Goal: Task Accomplishment & Management: Manage account settings

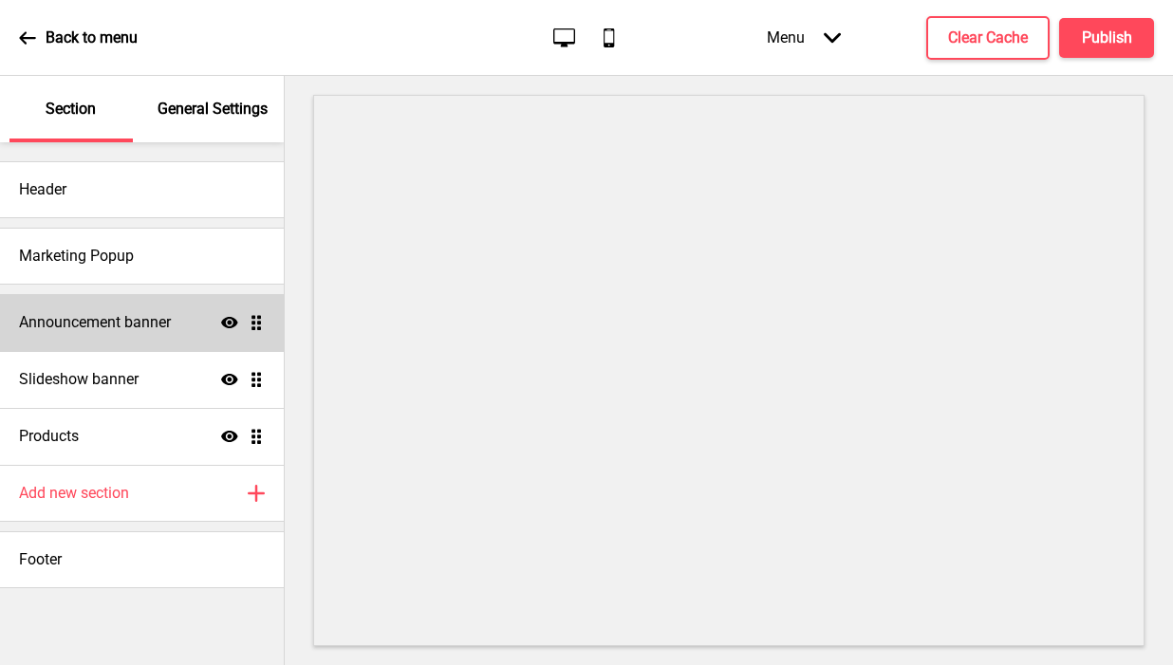
click at [140, 326] on h4 "Announcement banner" at bounding box center [95, 322] width 152 height 21
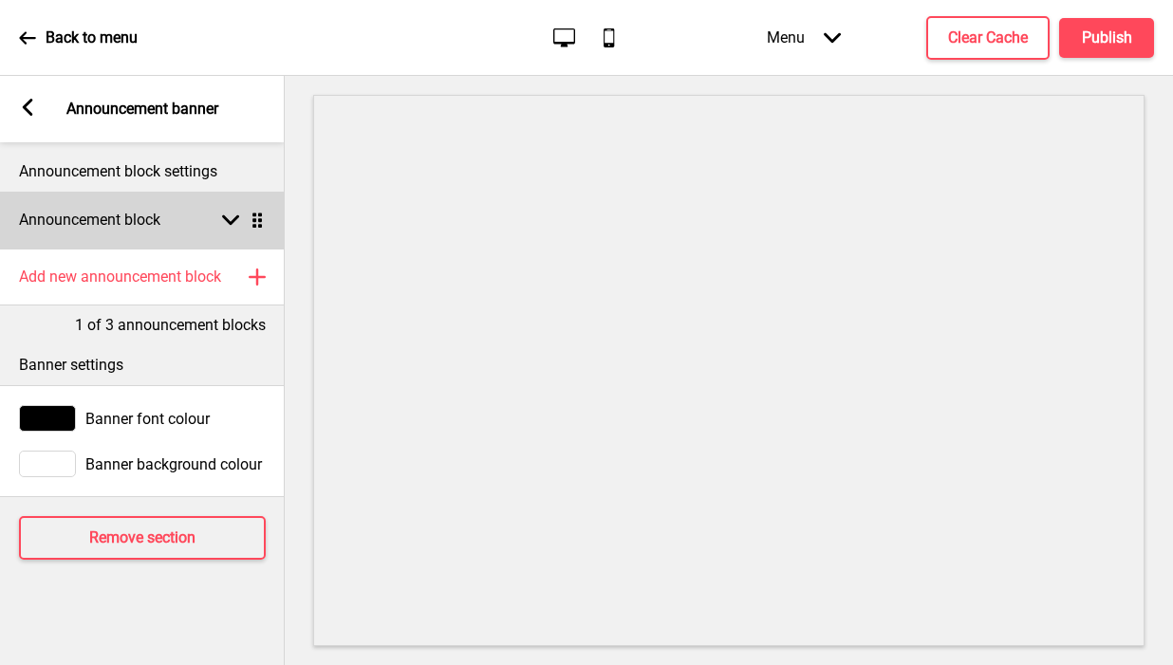
click at [233, 219] on icon at bounding box center [230, 220] width 17 height 10
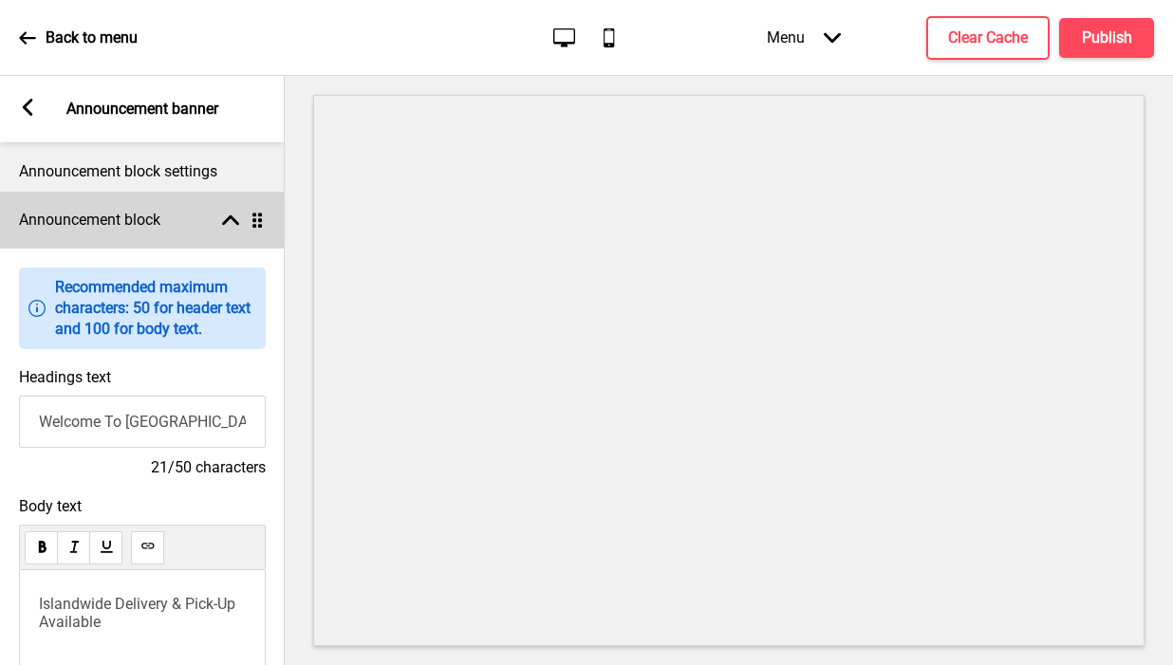
click at [233, 218] on icon at bounding box center [230, 220] width 17 height 10
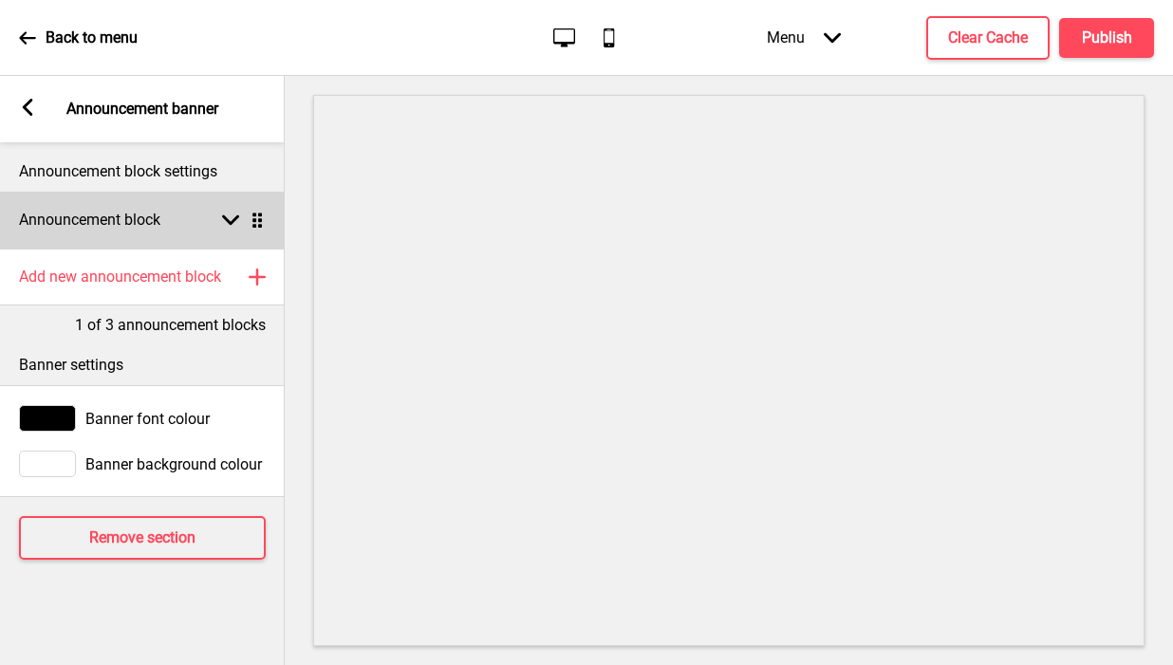
click at [187, 225] on div "Announcement block Arrow down Drag" at bounding box center [142, 220] width 285 height 57
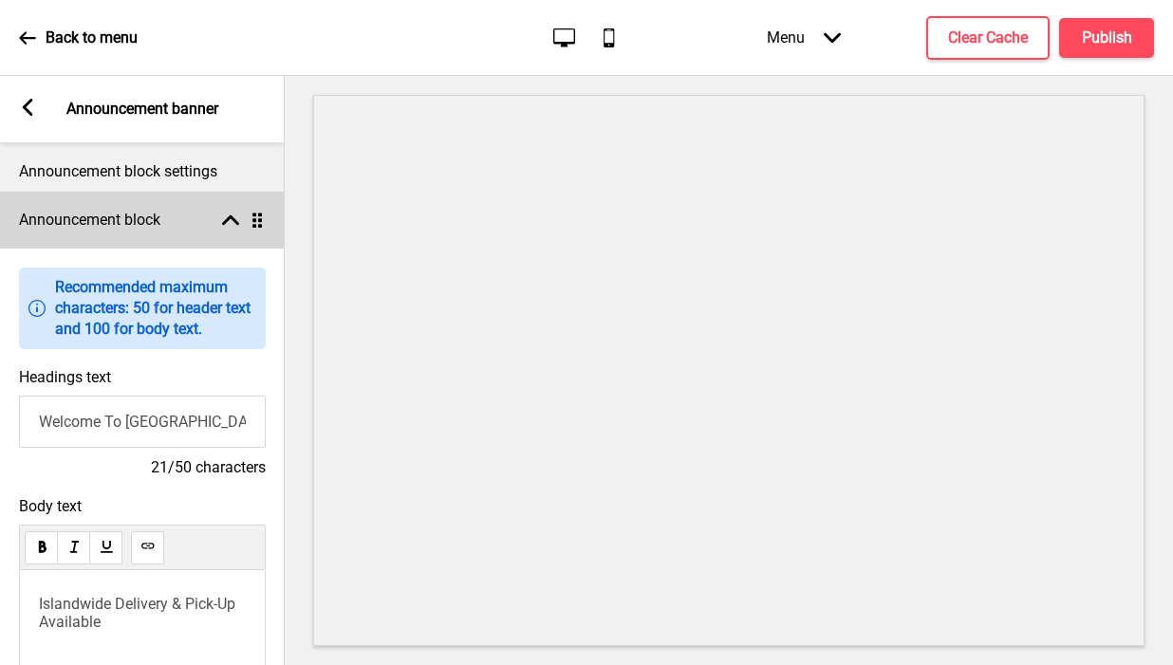
click at [187, 225] on div "Announcement block Arrow up Drag" at bounding box center [142, 220] width 285 height 57
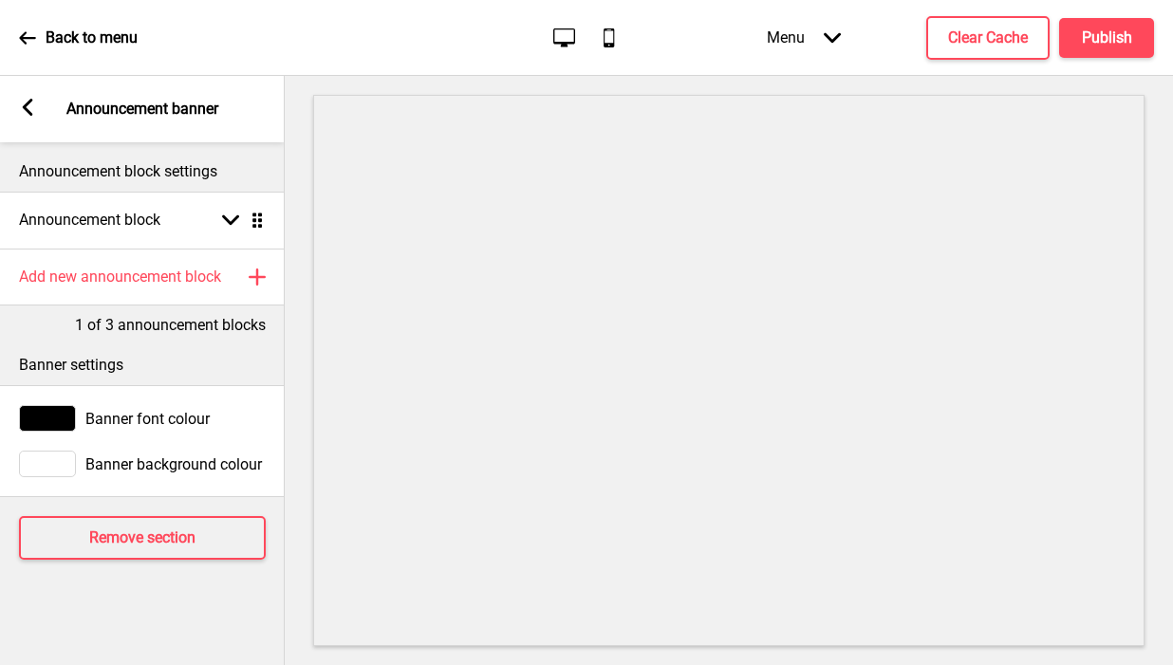
click at [170, 174] on p "Announcement block settings" at bounding box center [142, 171] width 247 height 21
click at [28, 106] on rect at bounding box center [27, 107] width 17 height 17
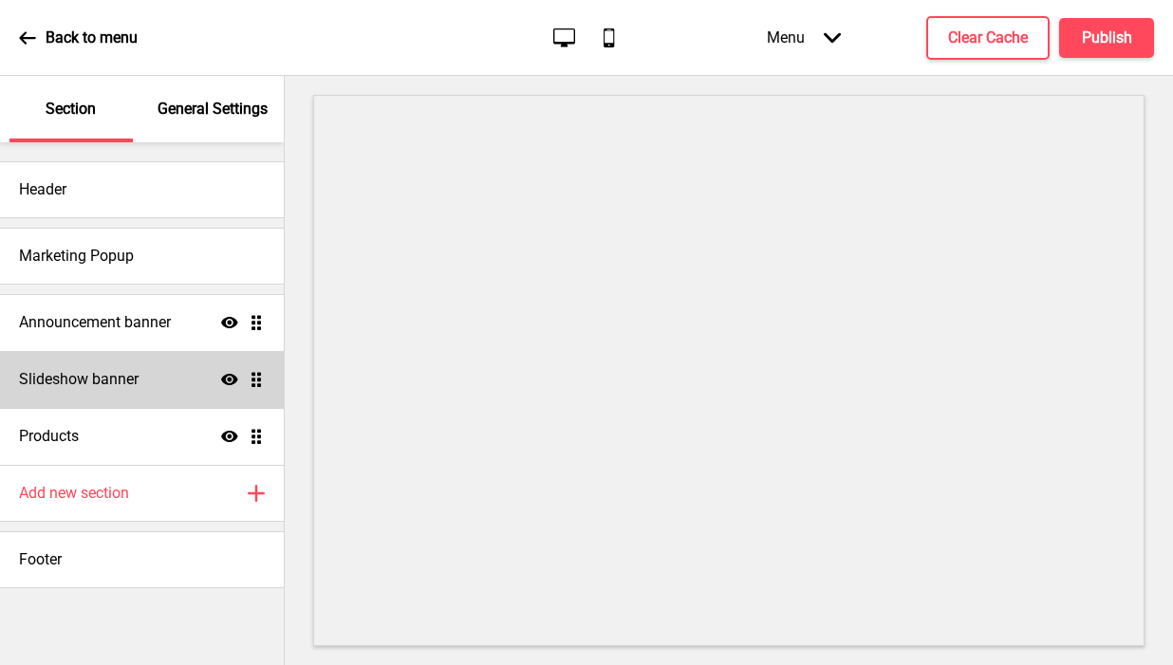
click at [193, 375] on div "Slideshow banner Show Drag" at bounding box center [142, 379] width 284 height 57
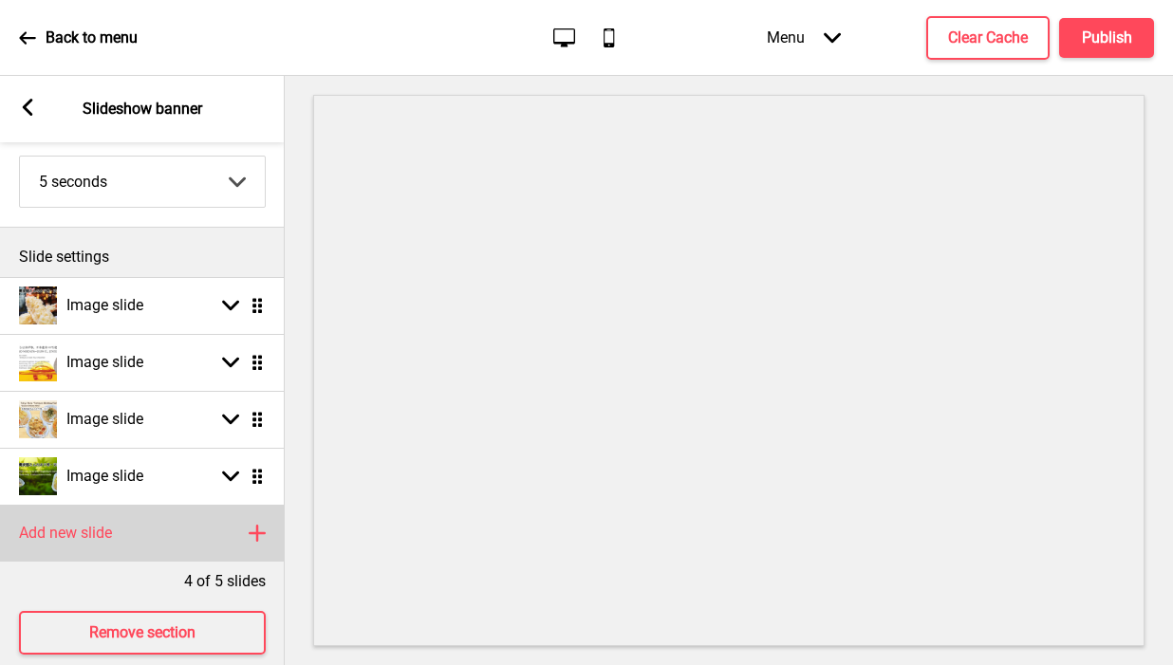
scroll to position [152, 0]
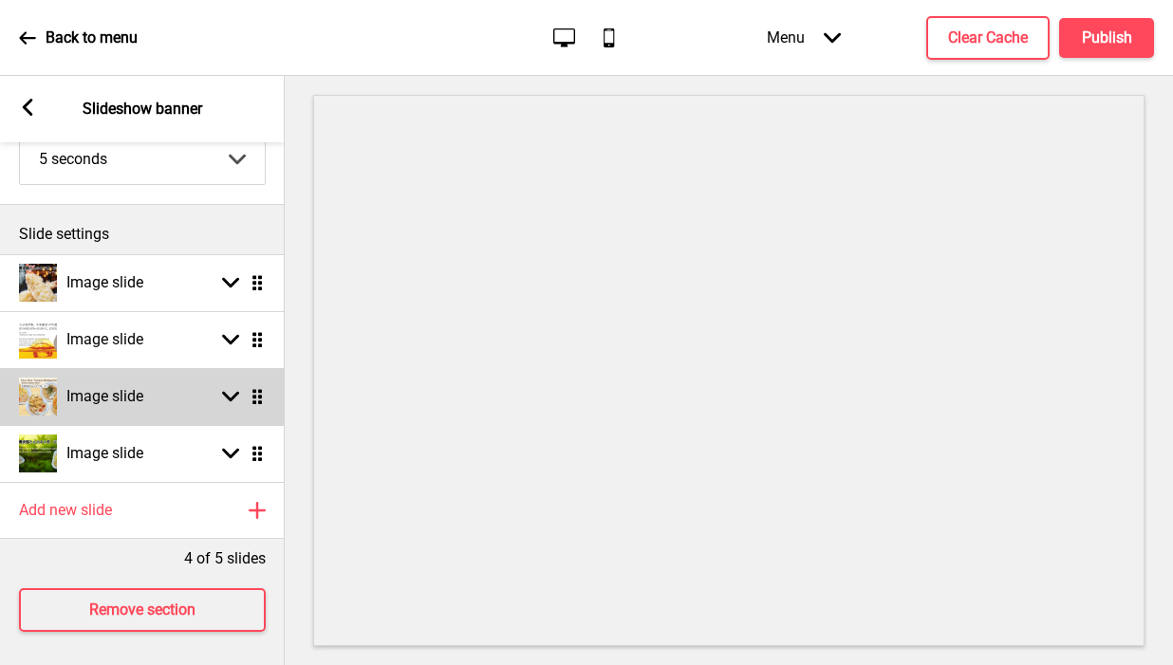
click at [231, 399] on icon at bounding box center [230, 397] width 17 height 10
select select "right"
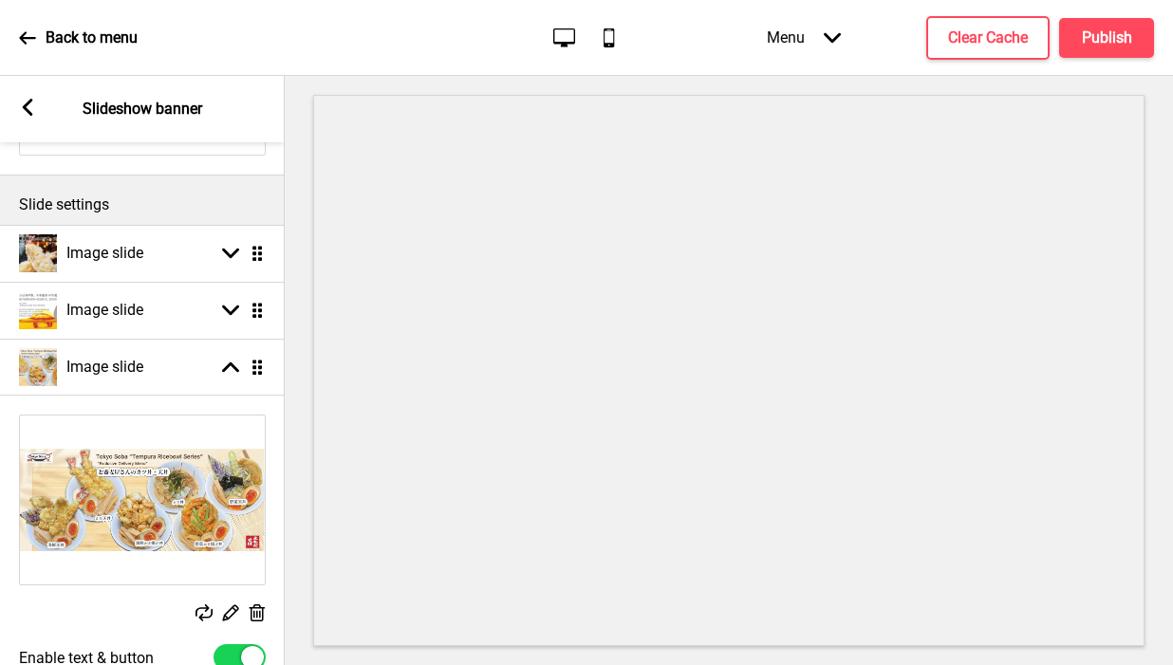
scroll to position [197, 0]
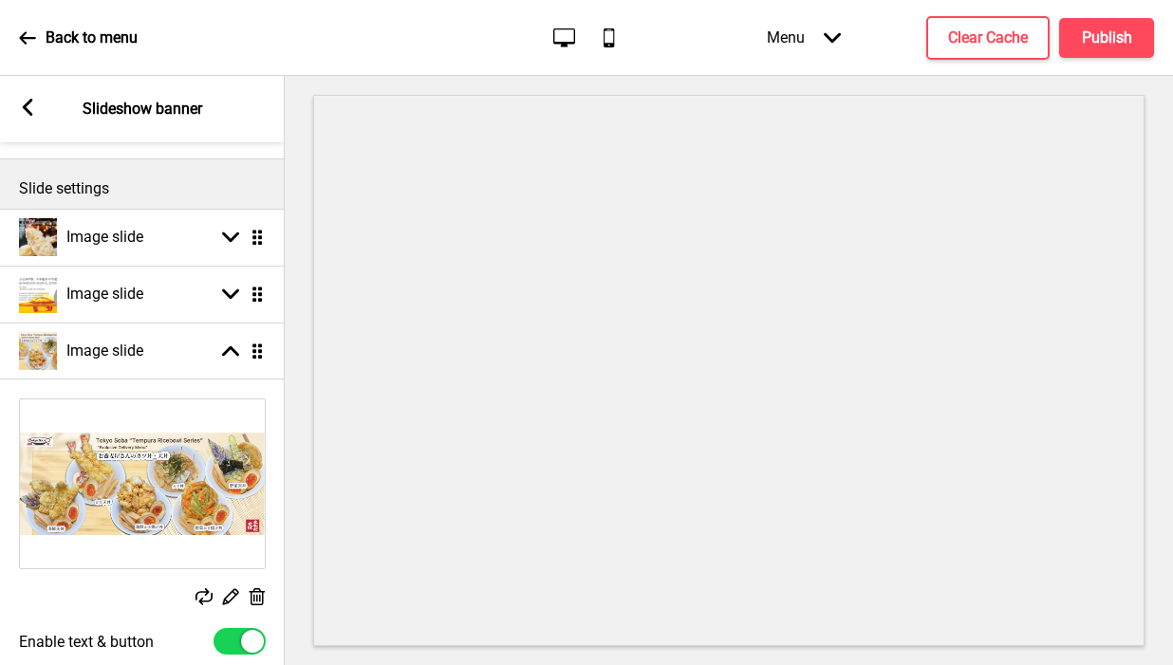
click at [229, 595] on icon at bounding box center [231, 597] width 16 height 16
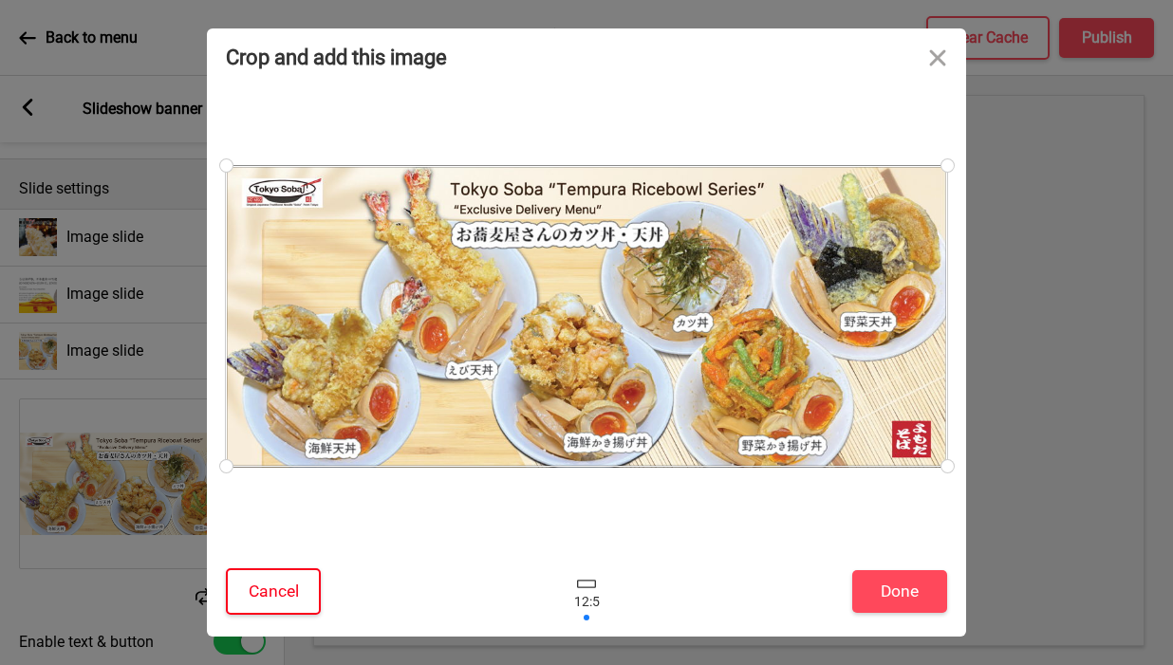
click at [307, 591] on button "Cancel" at bounding box center [273, 592] width 95 height 47
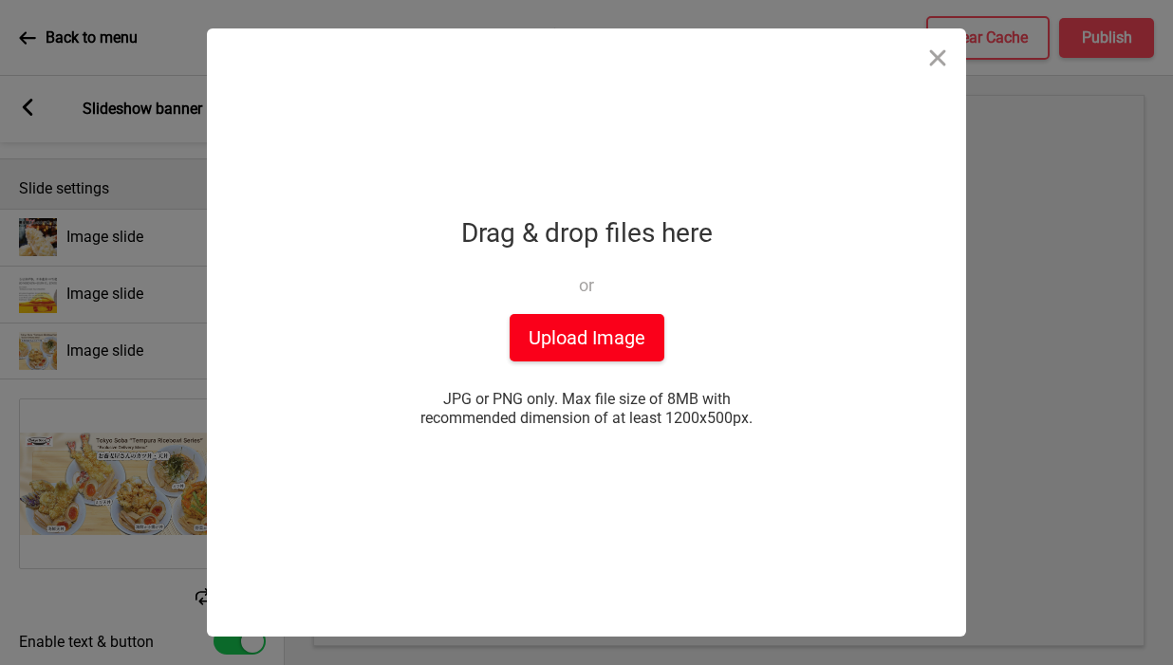
click at [594, 337] on button "Upload Image" at bounding box center [587, 337] width 155 height 47
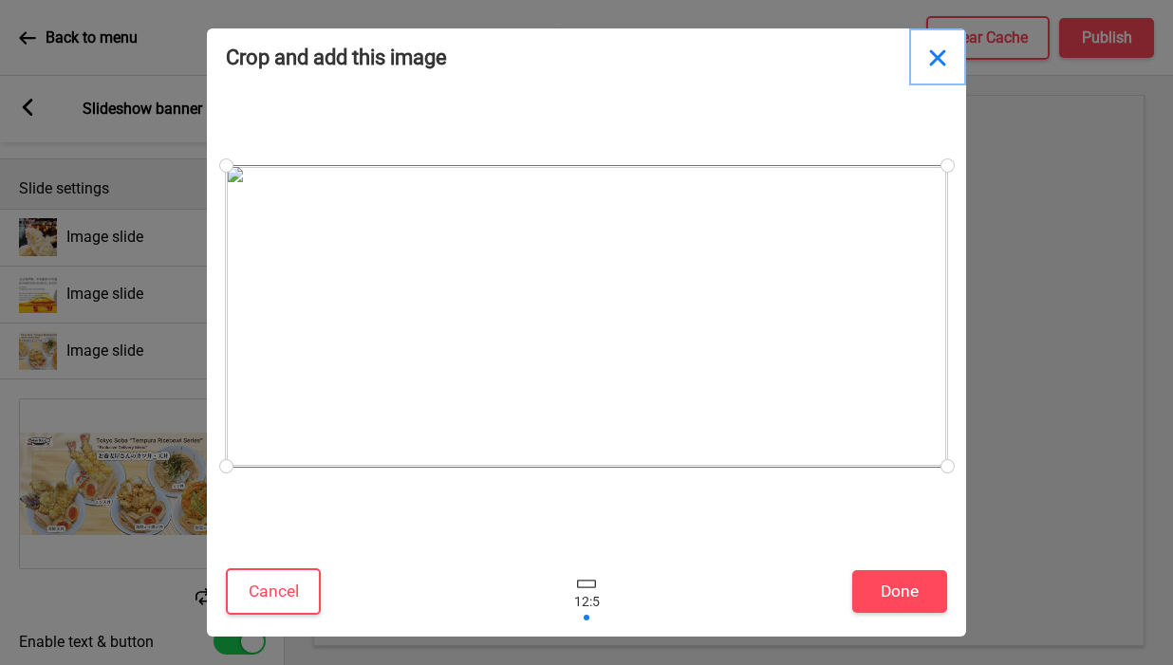
click at [936, 56] on button "Close" at bounding box center [937, 56] width 57 height 57
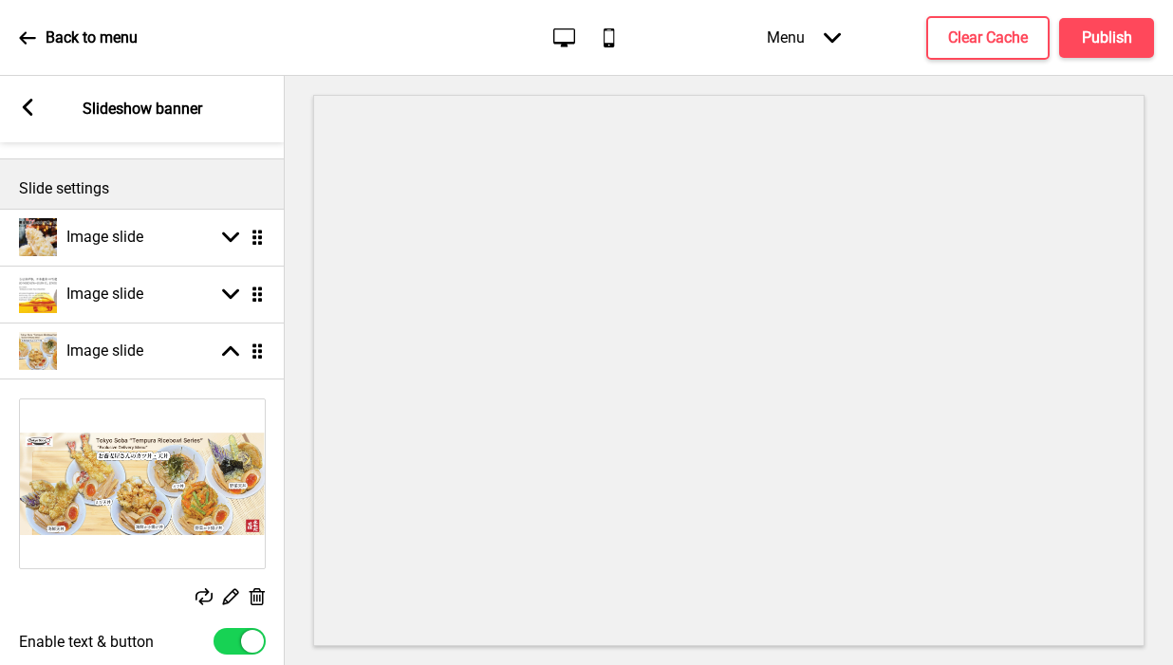
click at [233, 595] on rect at bounding box center [230, 597] width 20 height 20
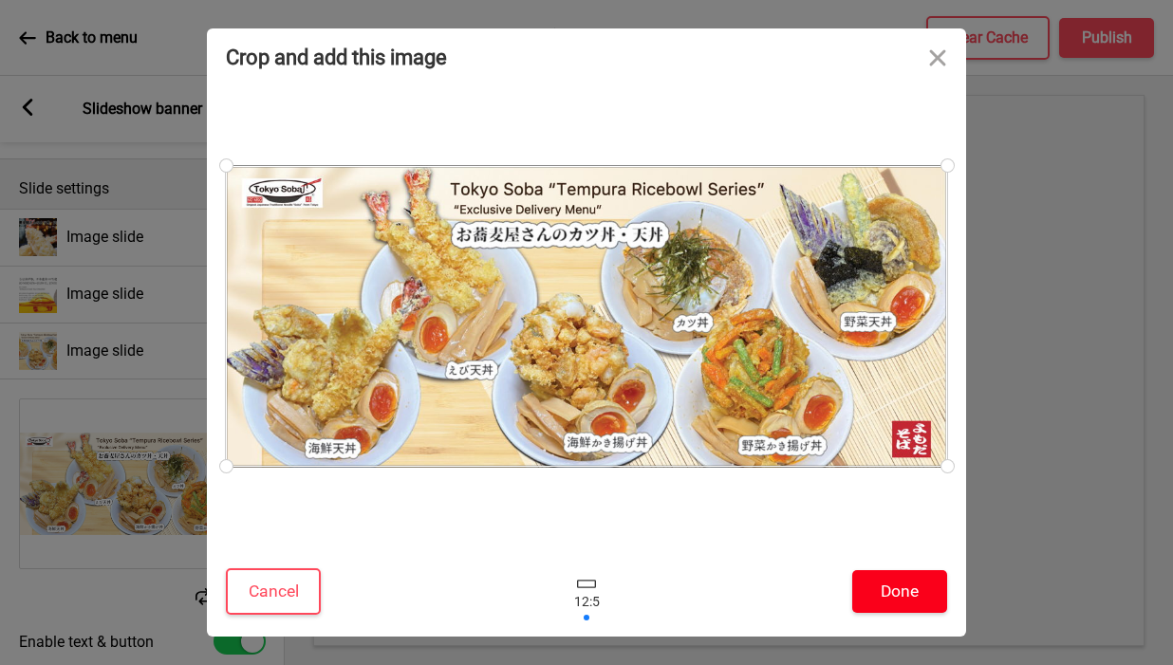
click at [899, 597] on button "Done" at bounding box center [899, 591] width 95 height 43
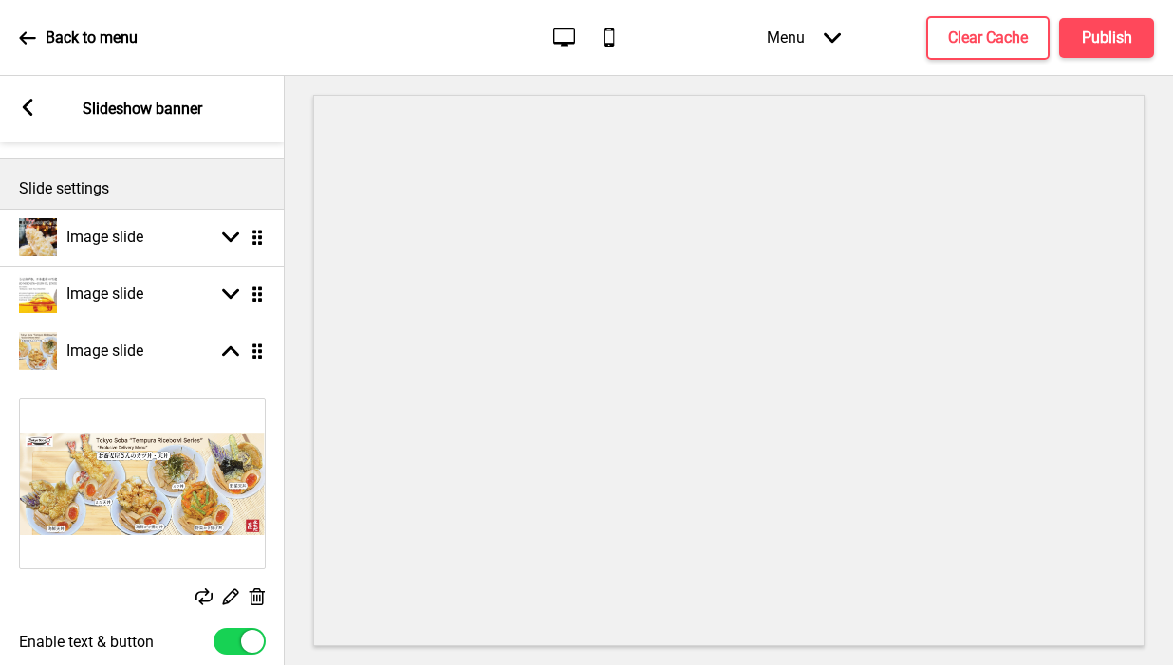
click at [233, 595] on rect at bounding box center [230, 597] width 20 height 20
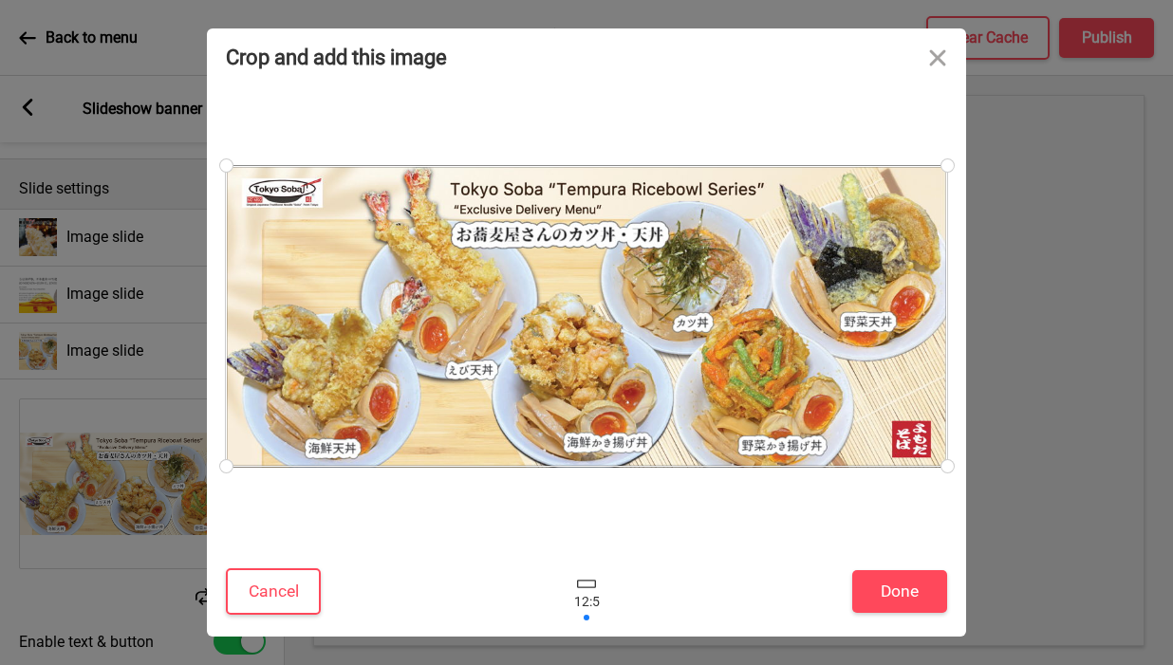
click at [600, 391] on div at bounding box center [586, 316] width 721 height 301
click at [886, 582] on button "Done" at bounding box center [899, 591] width 95 height 43
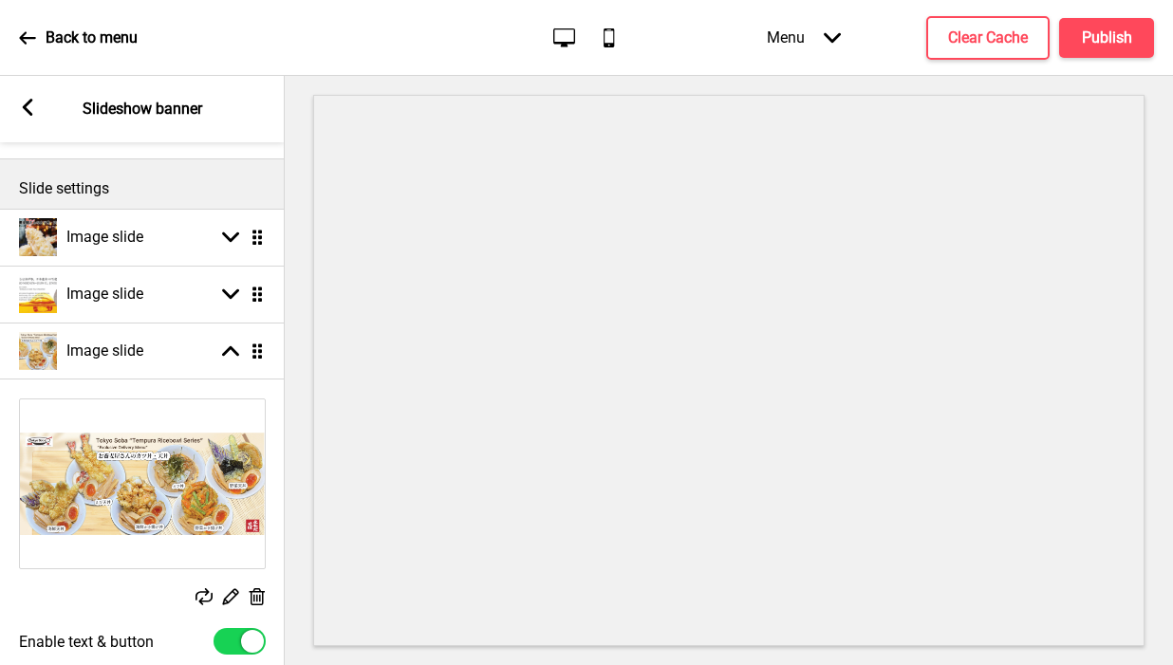
scroll to position [239, 0]
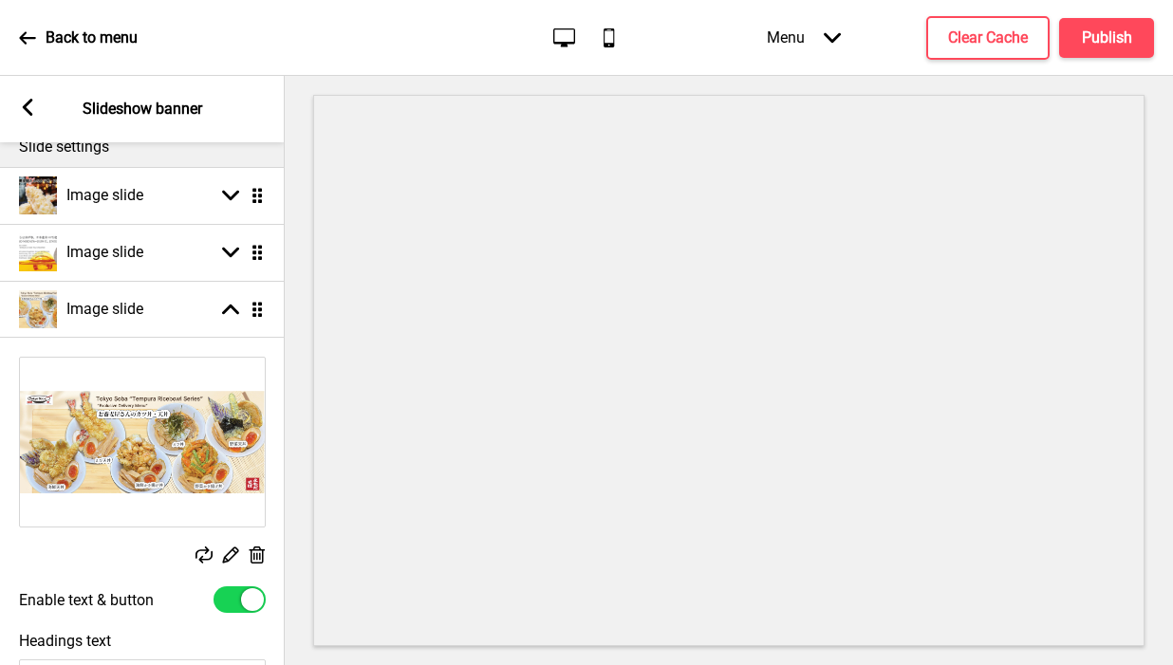
click at [233, 553] on rect at bounding box center [230, 555] width 20 height 20
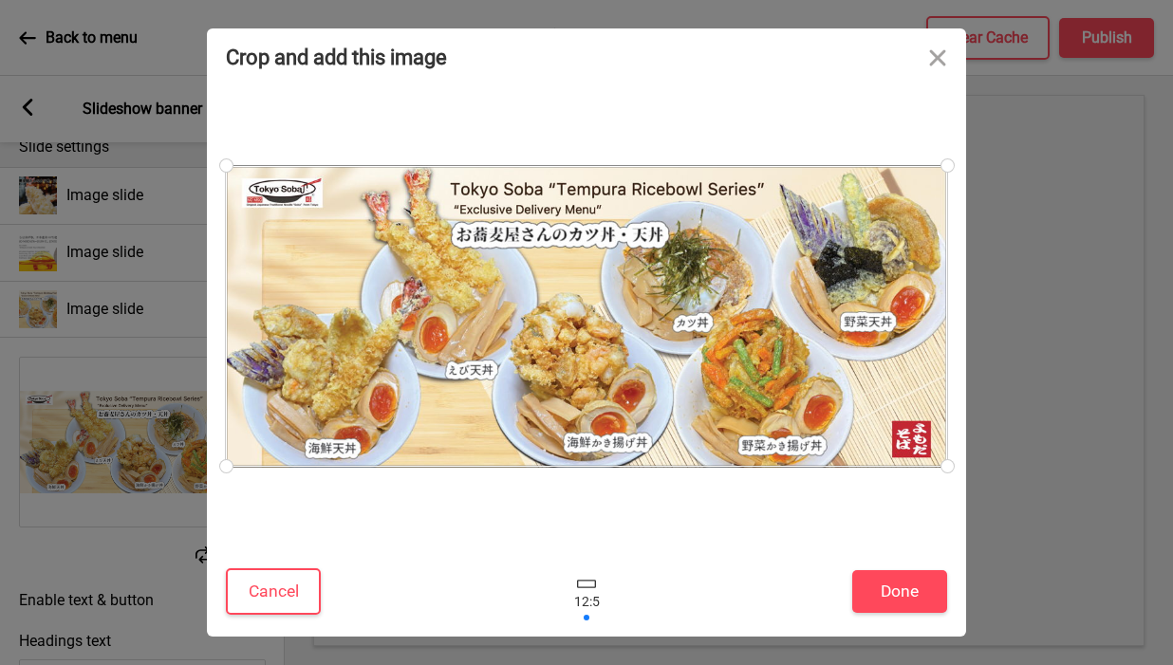
click at [568, 385] on div at bounding box center [586, 316] width 721 height 301
click at [685, 363] on div at bounding box center [586, 316] width 721 height 301
click at [891, 598] on button "Done" at bounding box center [899, 591] width 95 height 43
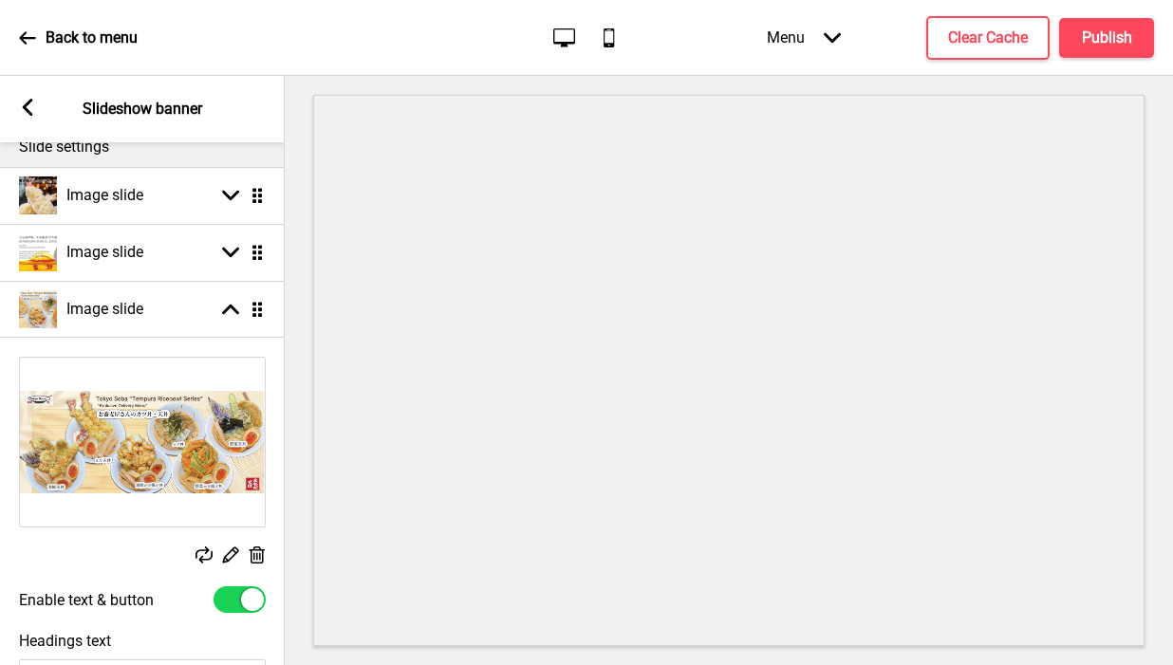
click at [177, 446] on img at bounding box center [142, 442] width 245 height 169
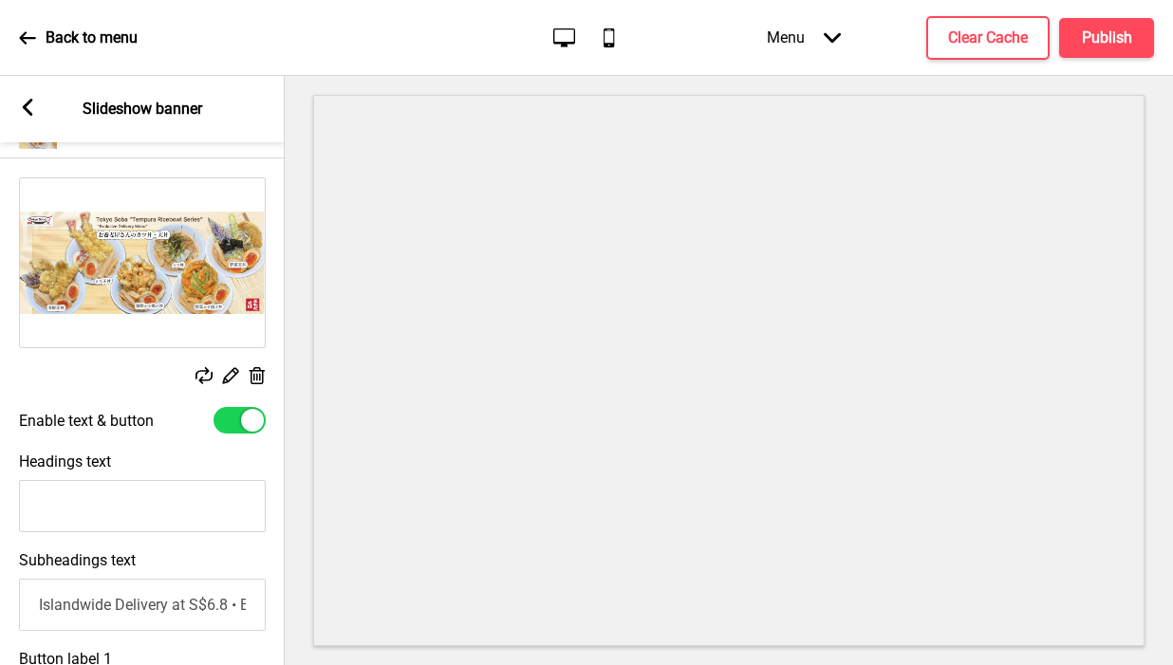
click at [231, 373] on rect at bounding box center [230, 375] width 20 height 20
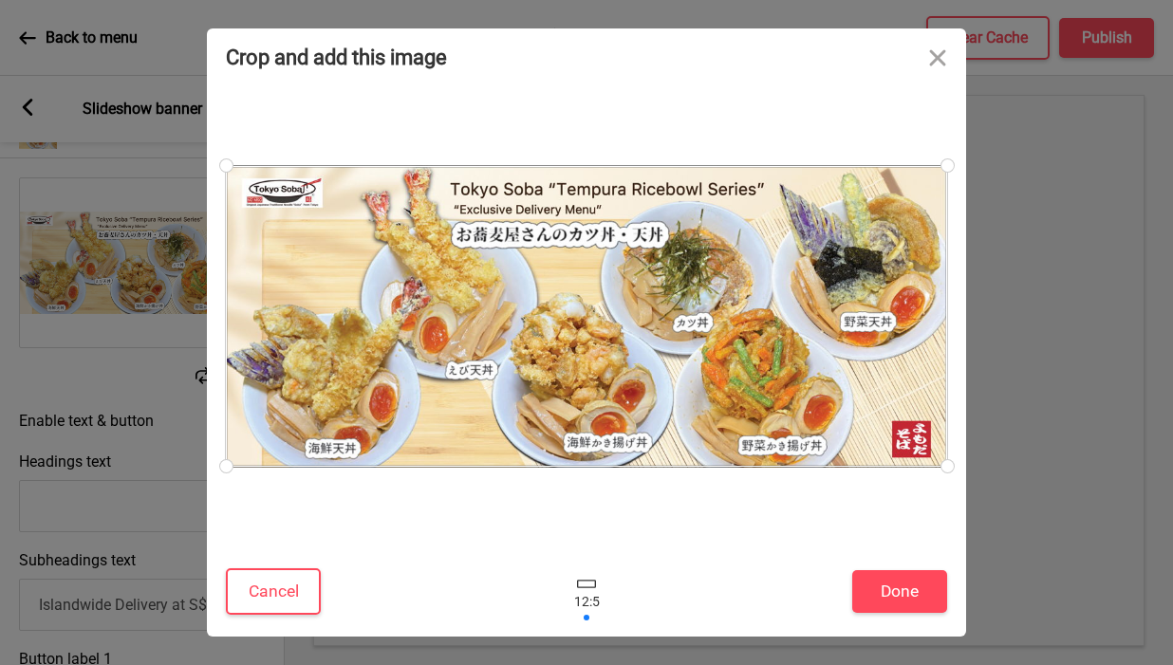
click at [566, 374] on div at bounding box center [586, 316] width 721 height 301
click at [868, 578] on button "Done" at bounding box center [899, 591] width 95 height 43
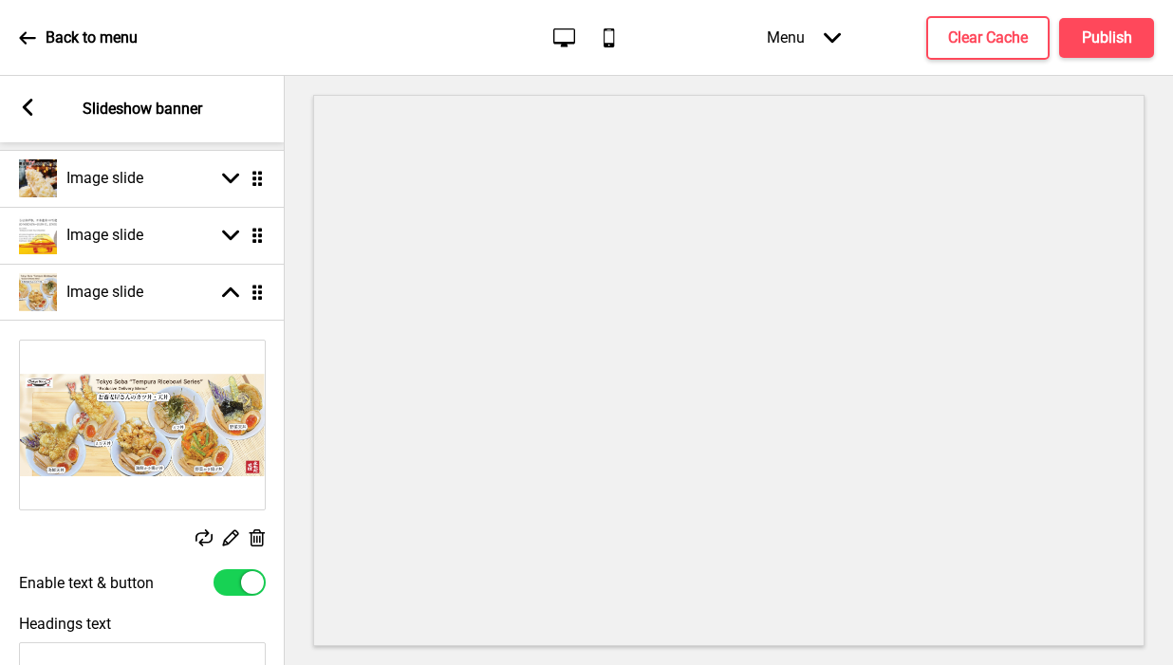
scroll to position [255, 0]
click at [159, 395] on img at bounding box center [142, 426] width 245 height 169
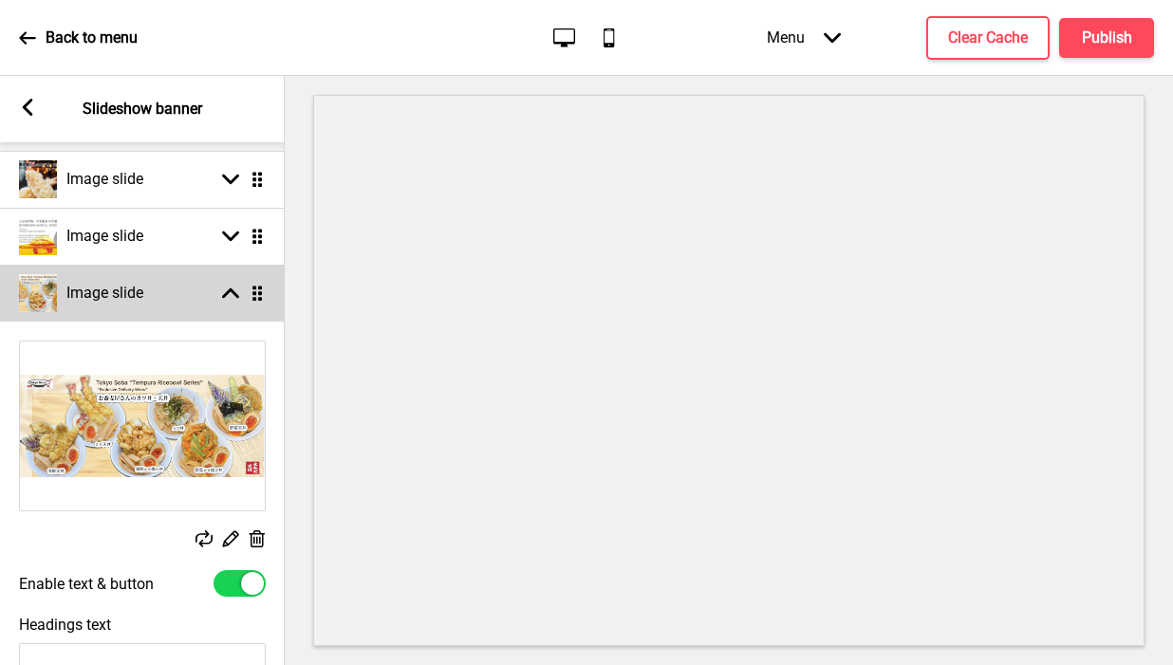
select select "right"
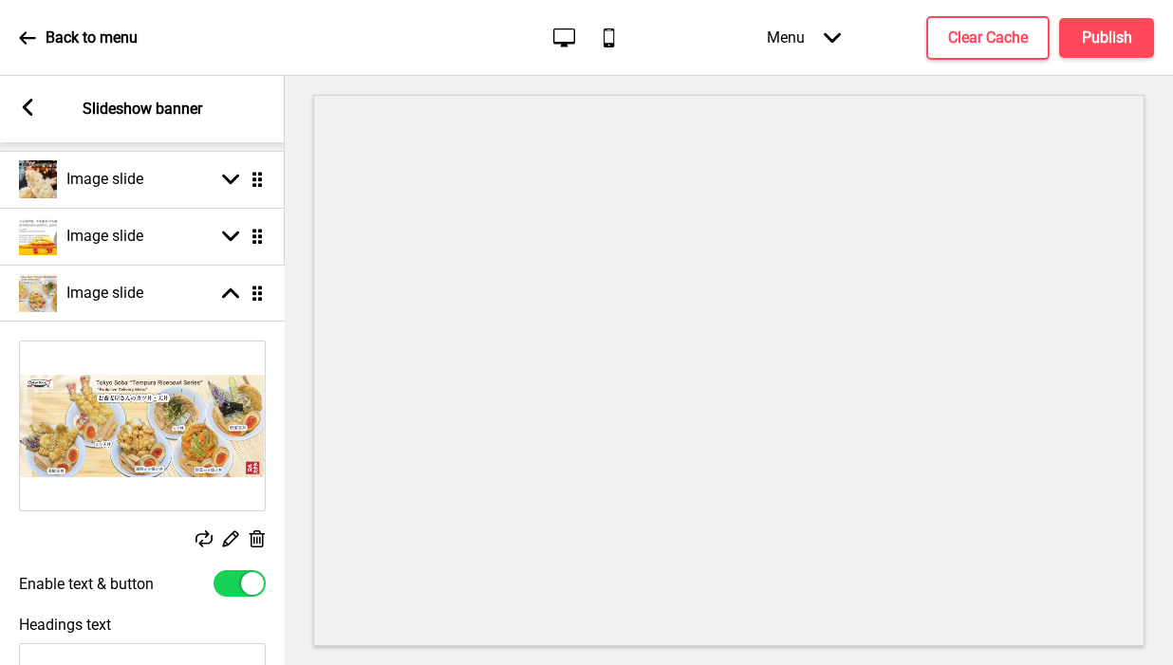
click at [255, 298] on icon at bounding box center [256, 293] width 9 height 15
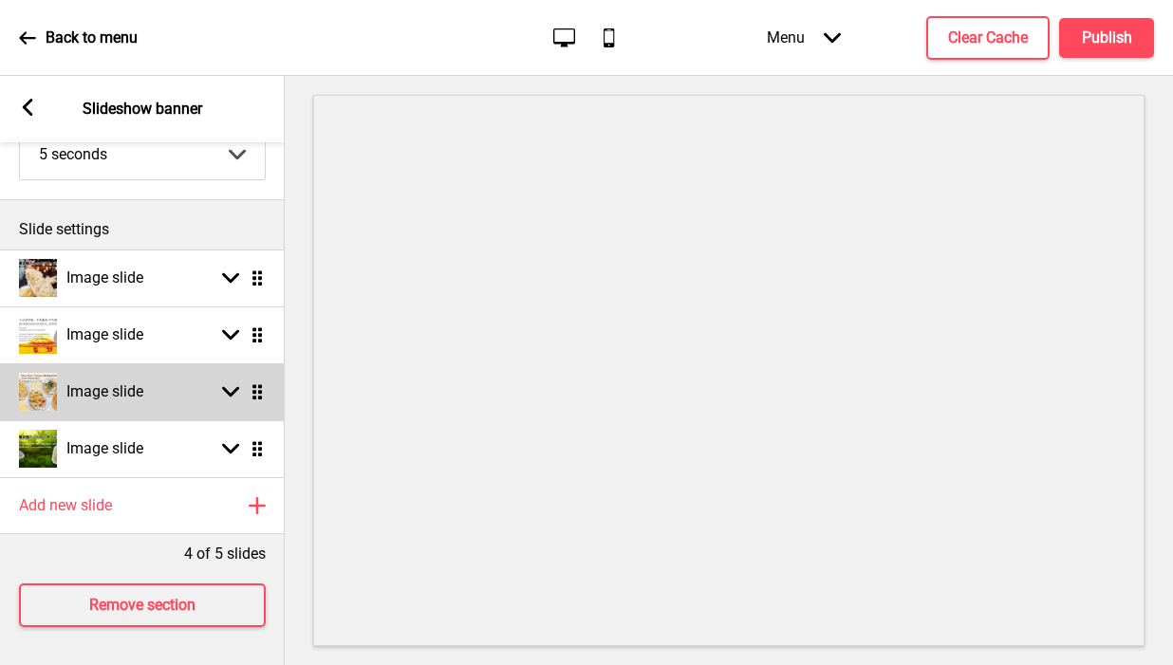
scroll to position [171, 0]
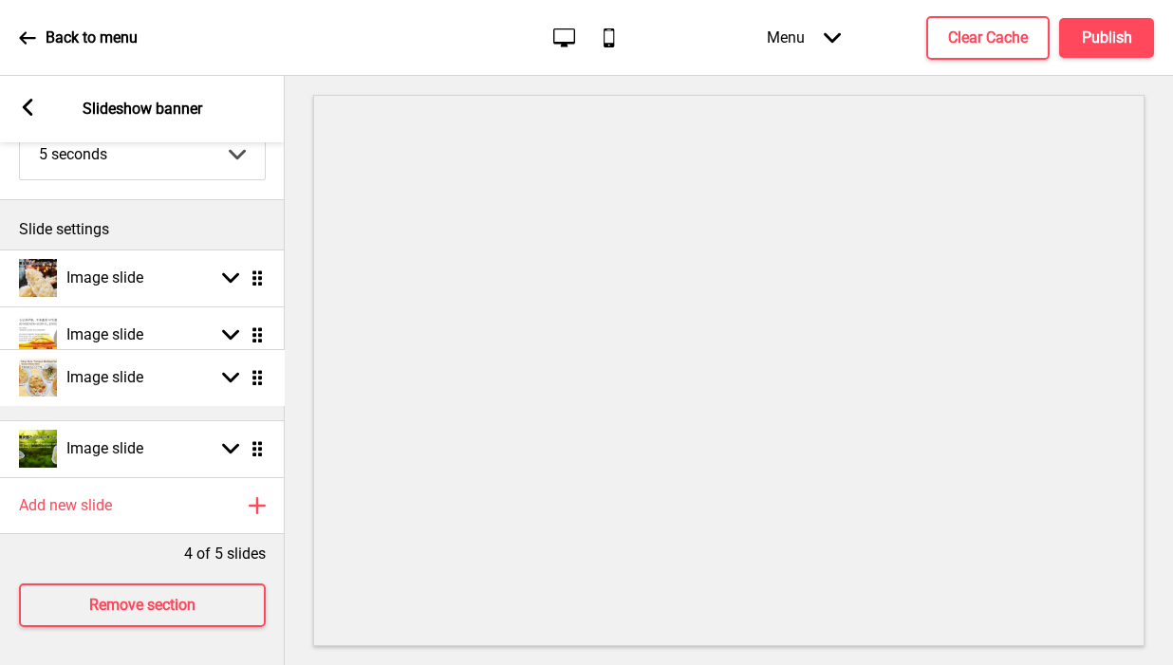
click at [253, 384] on icon at bounding box center [256, 391] width 9 height 15
select select "right"
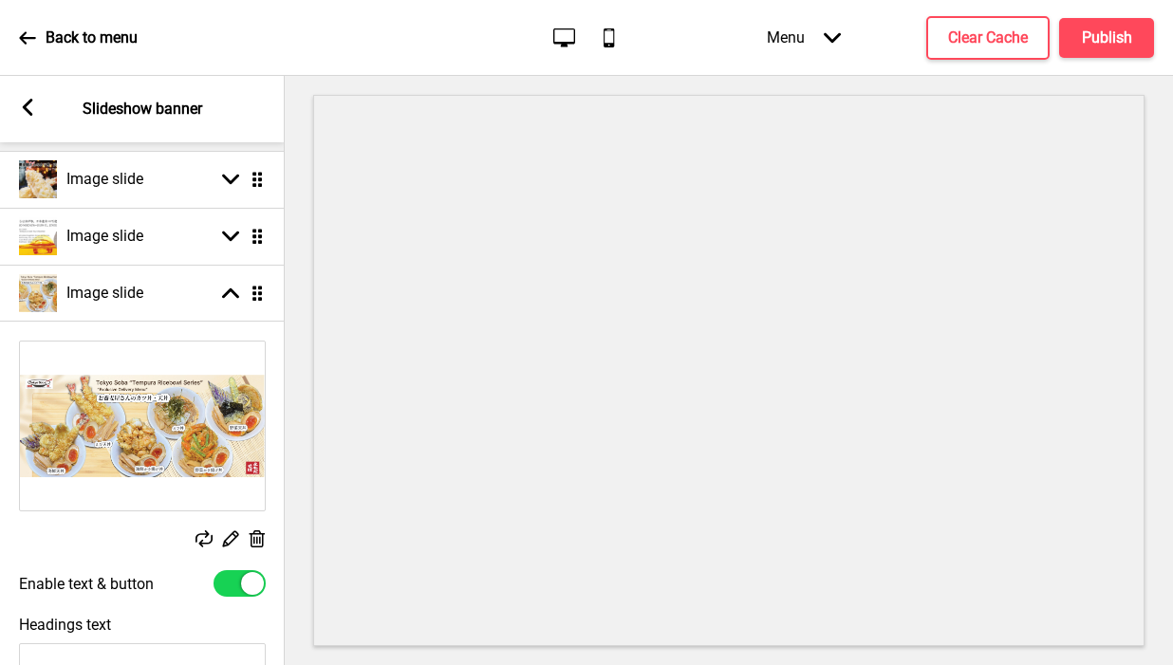
click at [213, 457] on img at bounding box center [142, 426] width 245 height 169
click at [202, 451] on img at bounding box center [142, 426] width 245 height 169
click at [203, 535] on rect at bounding box center [204, 539] width 17 height 17
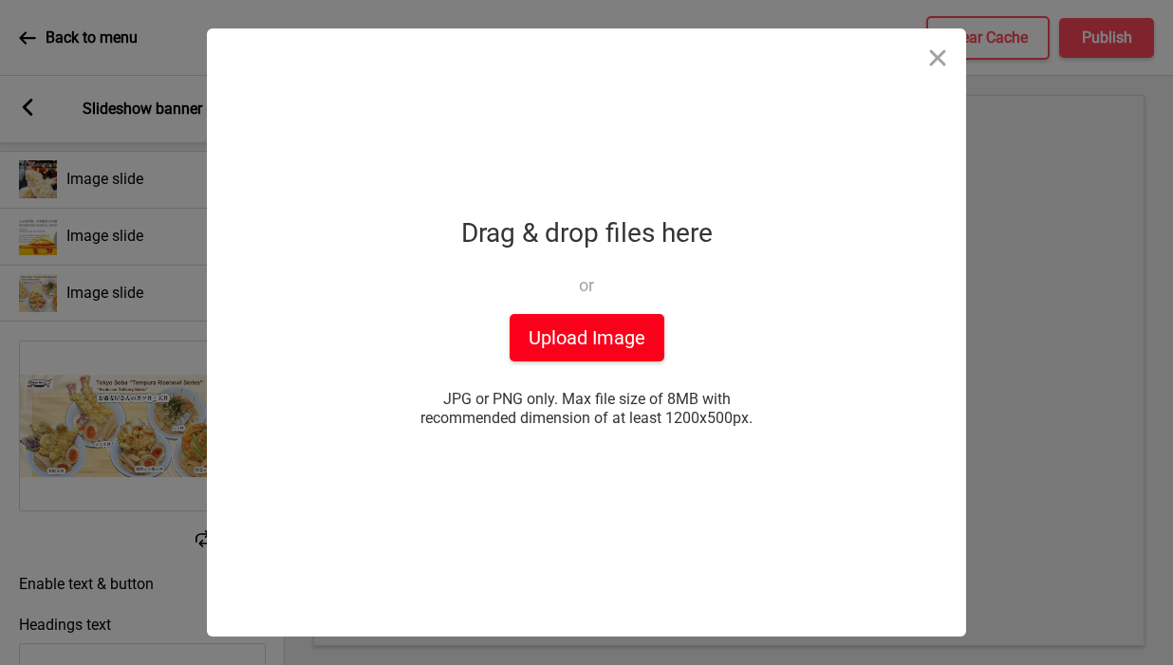
click at [571, 338] on button "Upload Image" at bounding box center [587, 337] width 155 height 47
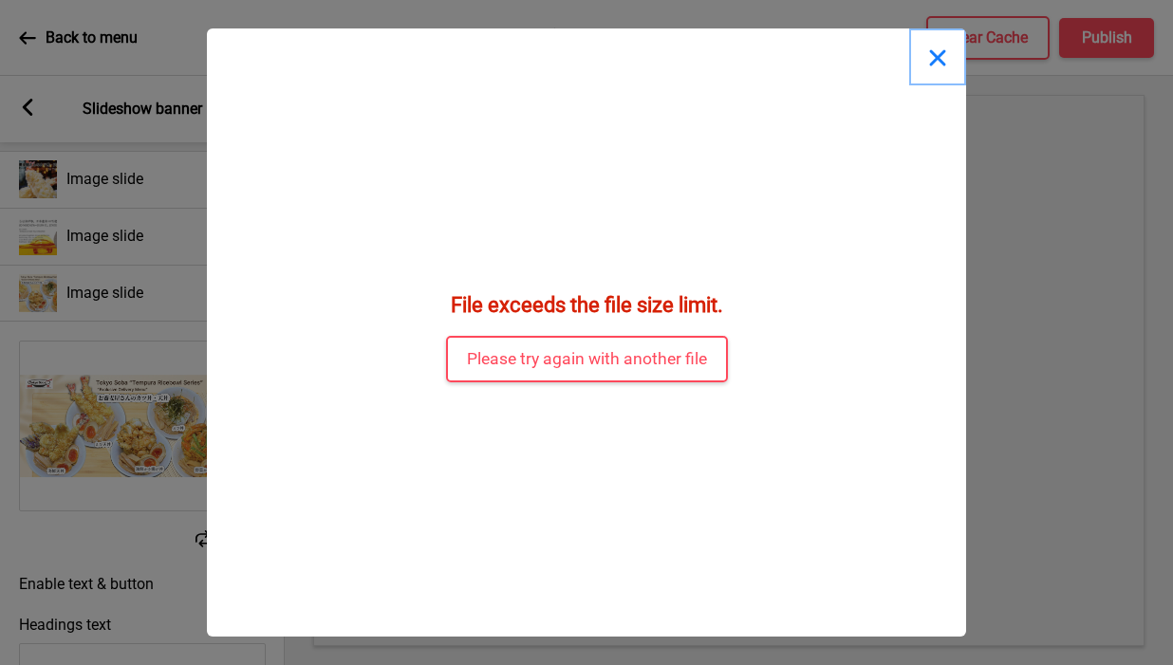
click at [936, 56] on button "Close" at bounding box center [937, 56] width 57 height 57
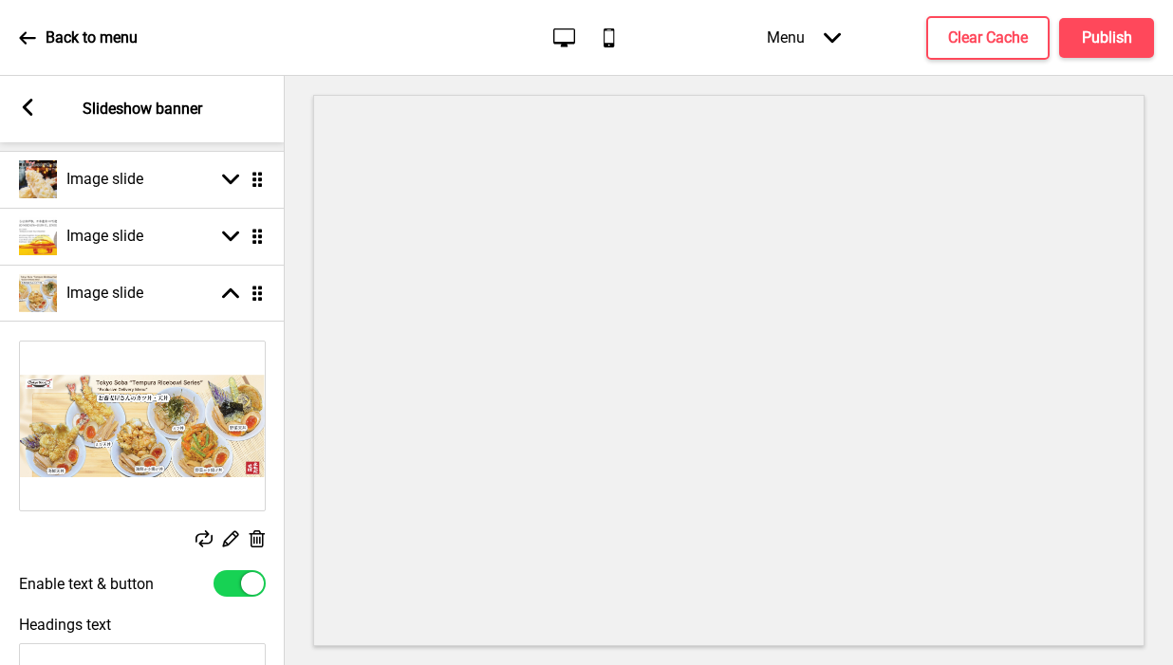
click at [205, 536] on icon at bounding box center [204, 539] width 17 height 17
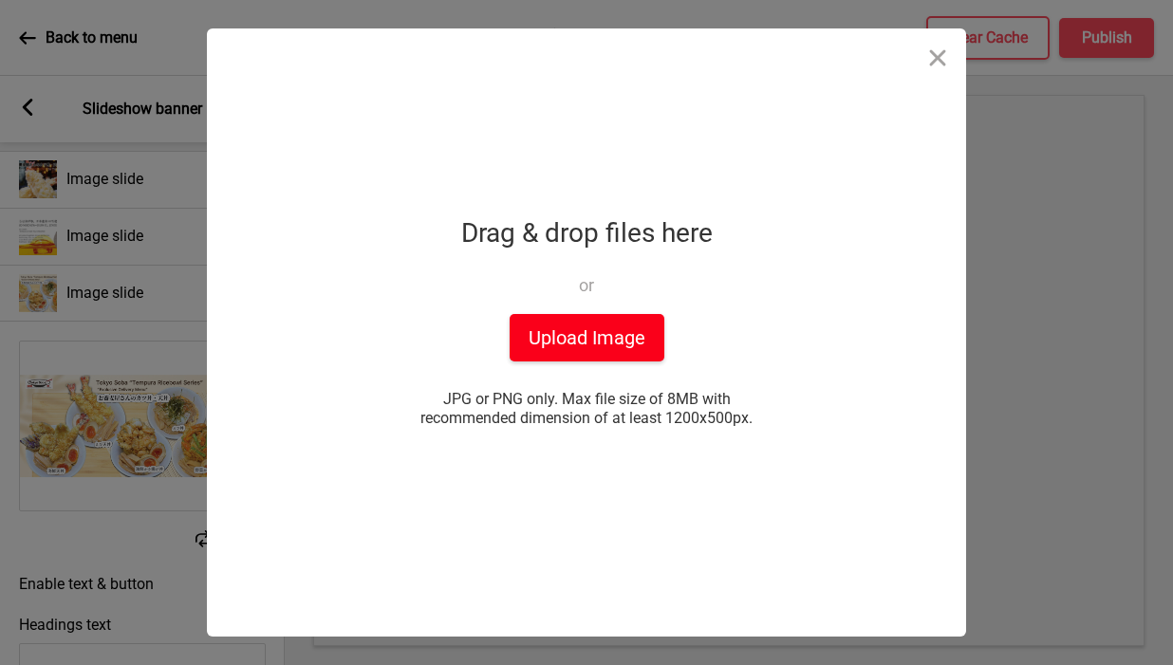
click at [609, 341] on button "Upload Image" at bounding box center [587, 337] width 155 height 47
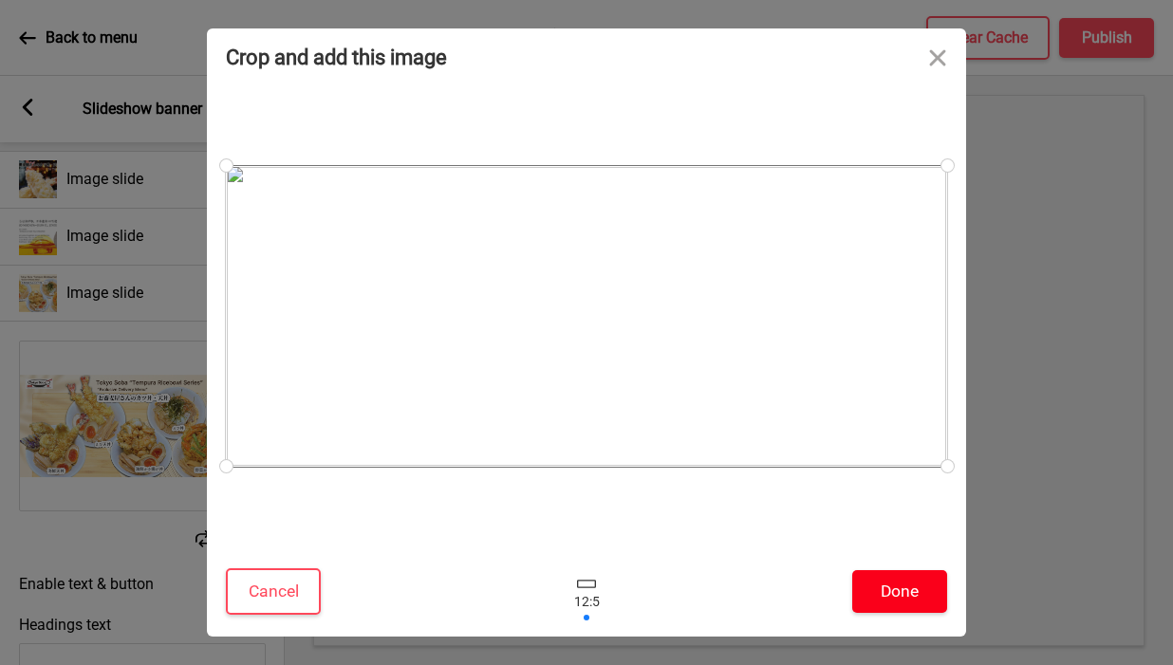
click at [886, 585] on button "Done" at bounding box center [899, 591] width 95 height 43
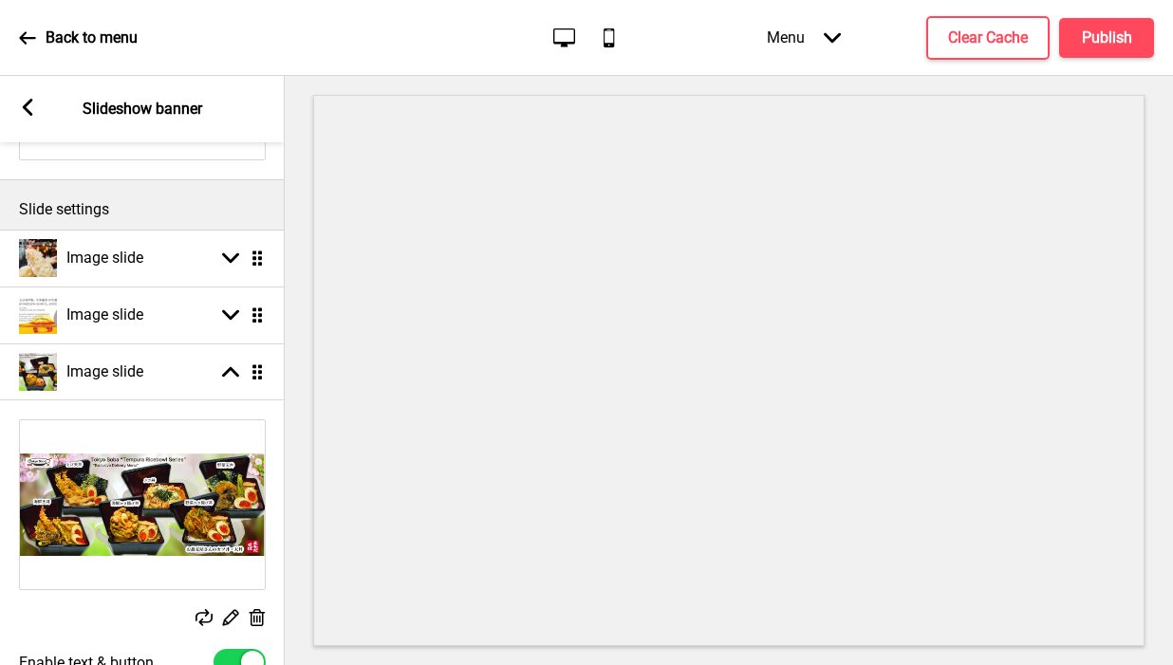
scroll to position [0, 0]
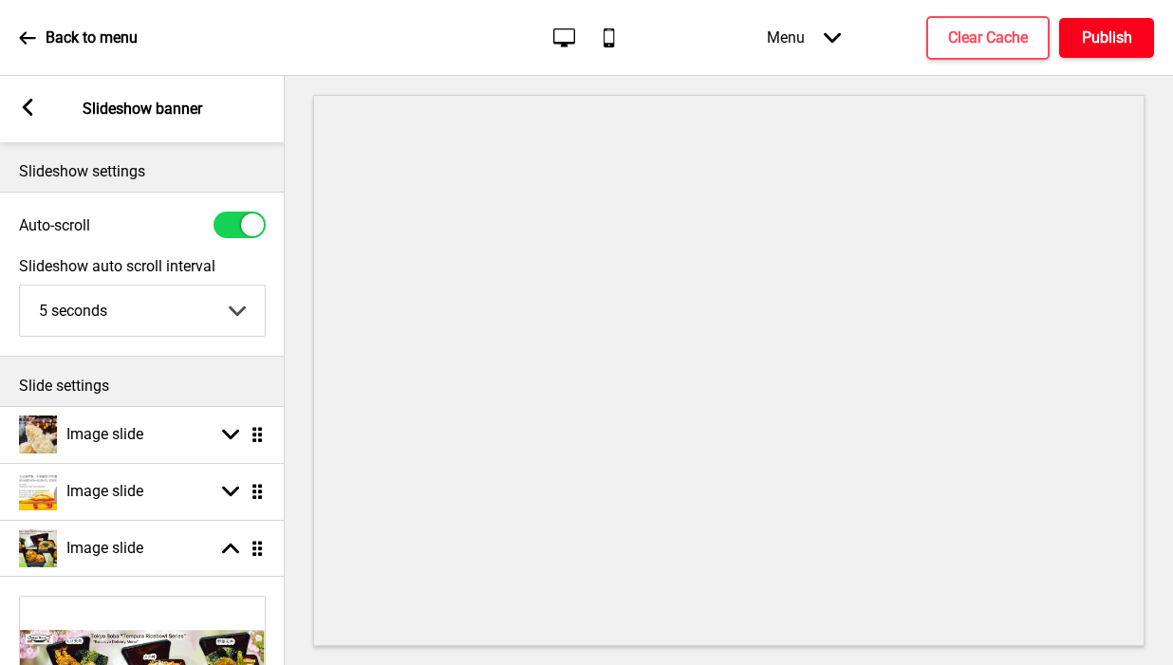
click at [1120, 42] on h4 "Publish" at bounding box center [1107, 38] width 50 height 21
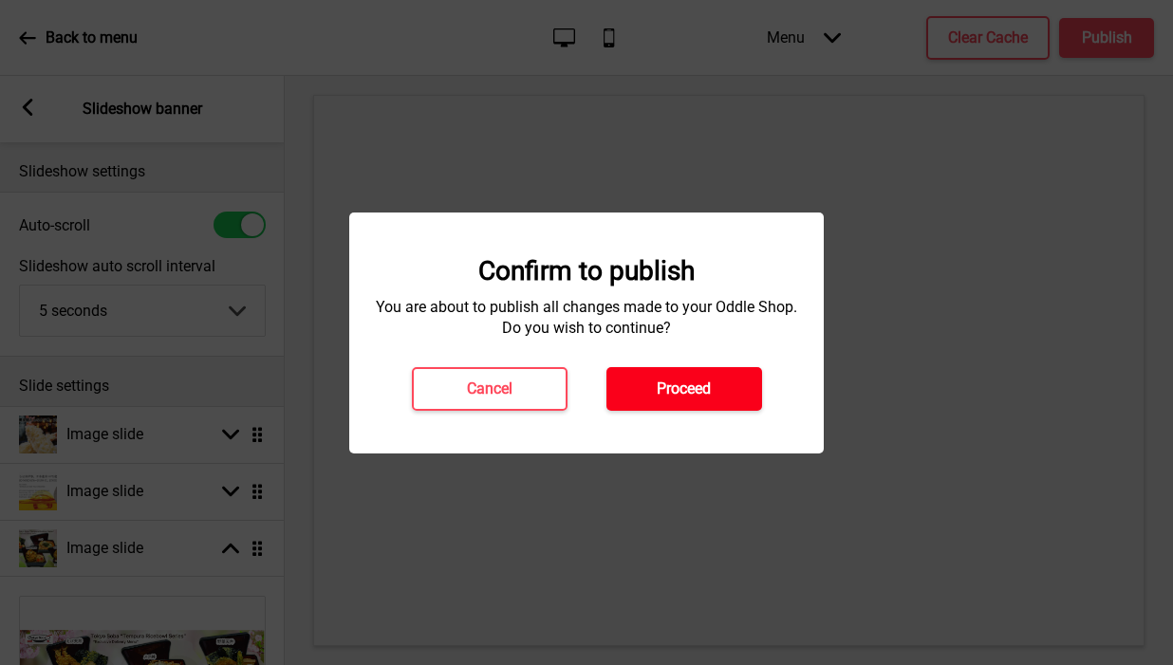
click at [715, 380] on button "Proceed" at bounding box center [684, 389] width 156 height 44
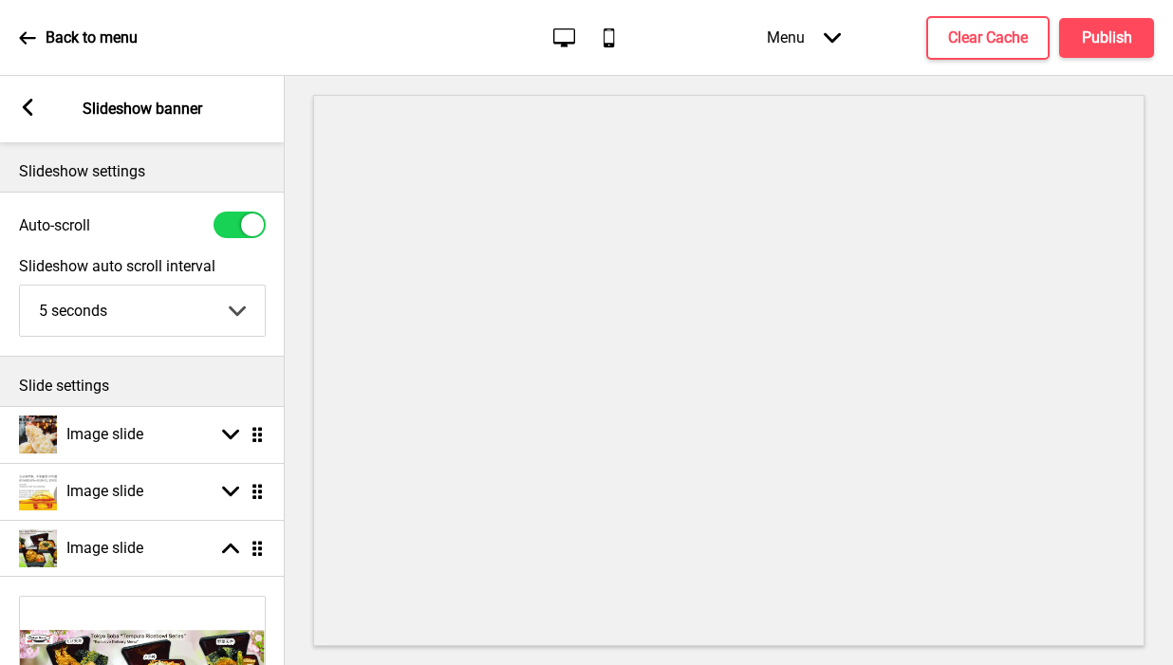
click at [29, 40] on icon at bounding box center [27, 37] width 17 height 17
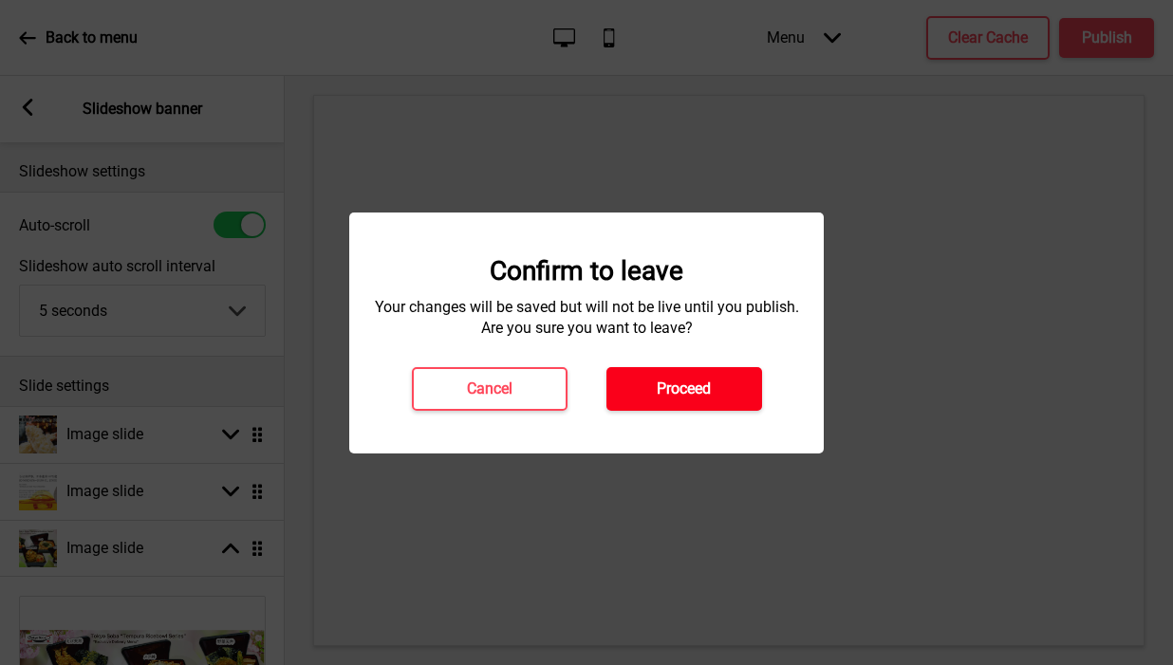
click at [688, 391] on h4 "Proceed" at bounding box center [684, 389] width 54 height 21
